Goal: Find specific page/section: Find specific page/section

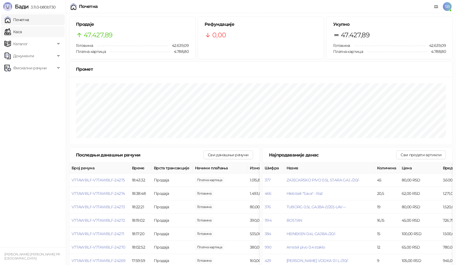
click at [22, 34] on link "Каса" at bounding box center [12, 31] width 17 height 11
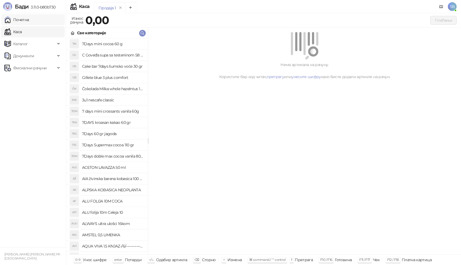
click at [29, 20] on link "Почетна" at bounding box center [16, 19] width 25 height 11
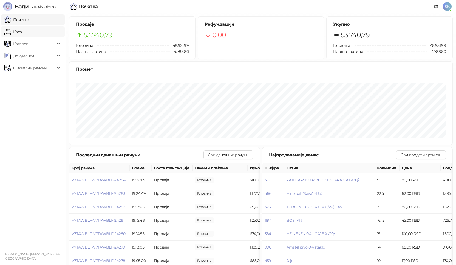
click at [22, 30] on link "Каса" at bounding box center [12, 31] width 17 height 11
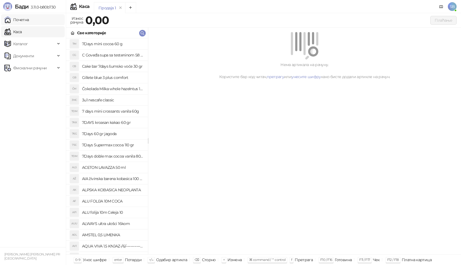
click at [29, 21] on link "Почетна" at bounding box center [16, 19] width 25 height 11
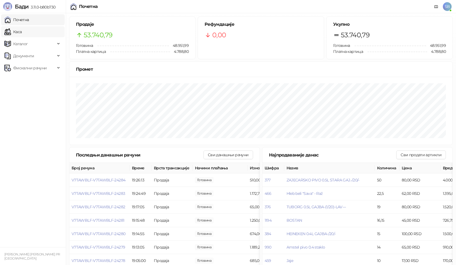
click at [22, 34] on link "Каса" at bounding box center [12, 31] width 17 height 11
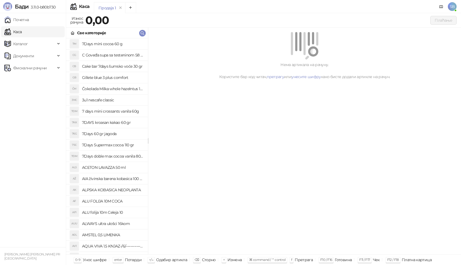
click at [22, 27] on link "Каса" at bounding box center [12, 31] width 17 height 11
click at [29, 23] on link "Почетна" at bounding box center [16, 19] width 25 height 11
